Goal: Information Seeking & Learning: Learn about a topic

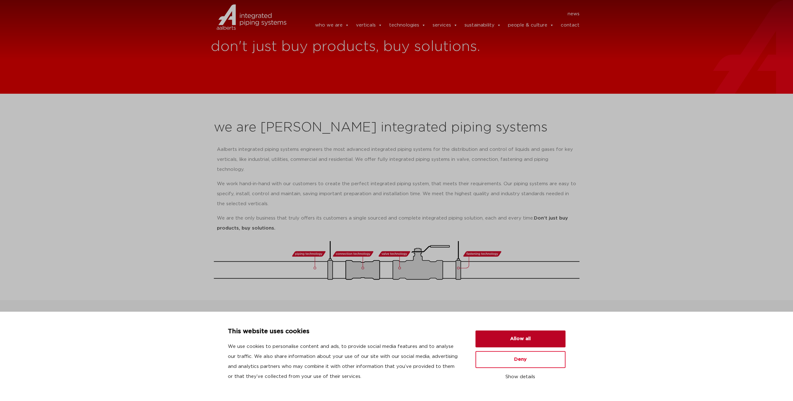
click at [525, 334] on button "Allow all" at bounding box center [520, 339] width 90 height 17
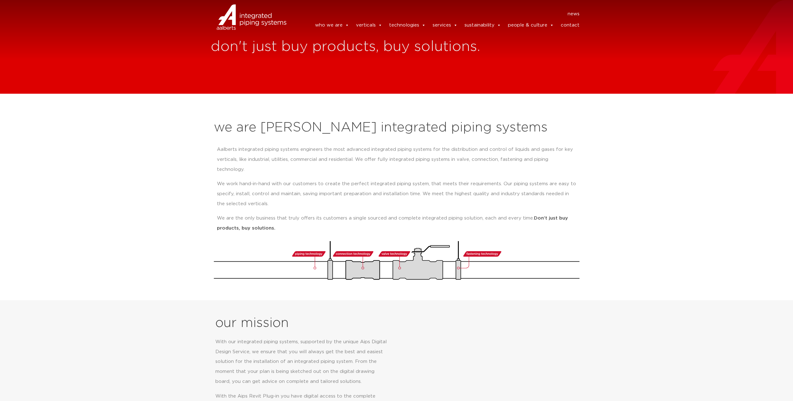
click at [412, 137] on div "we are Aalberts integrated piping systems Aalberts integrated piping systems en…" at bounding box center [397, 200] width 372 height 166
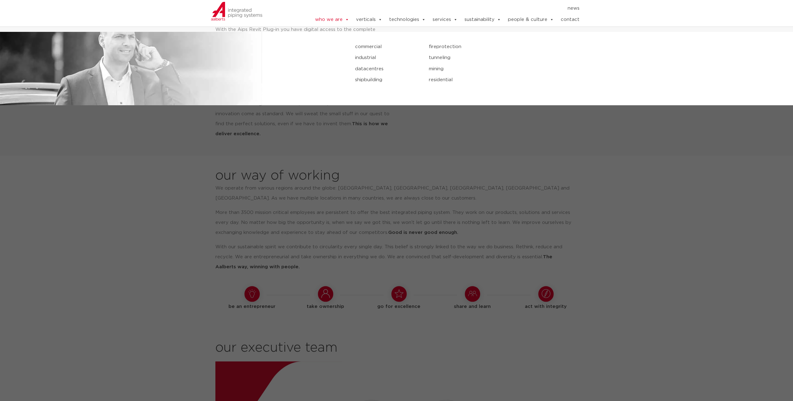
scroll to position [313, 0]
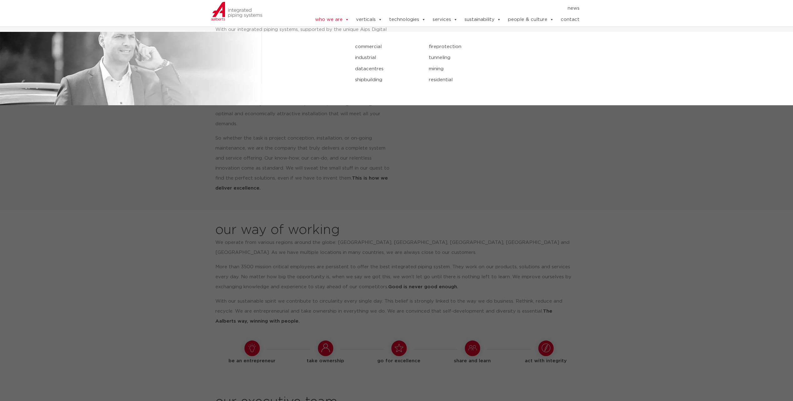
click at [374, 58] on link "industrial" at bounding box center [387, 58] width 64 height 8
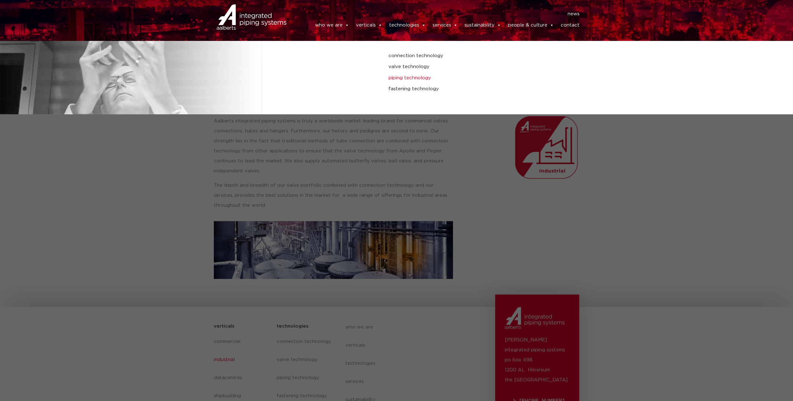
click at [415, 81] on link "piping technology" at bounding box center [538, 78] width 298 height 8
